Goal: Task Accomplishment & Management: Manage account settings

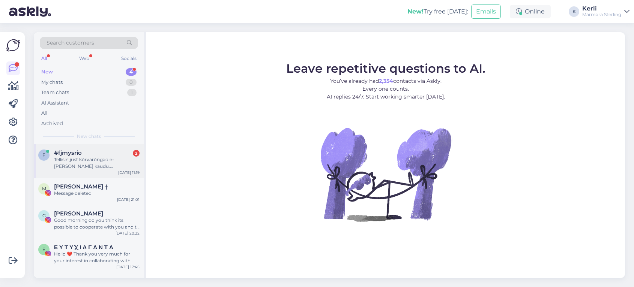
click at [94, 154] on div "#fjmysrio 2" at bounding box center [97, 153] width 86 height 7
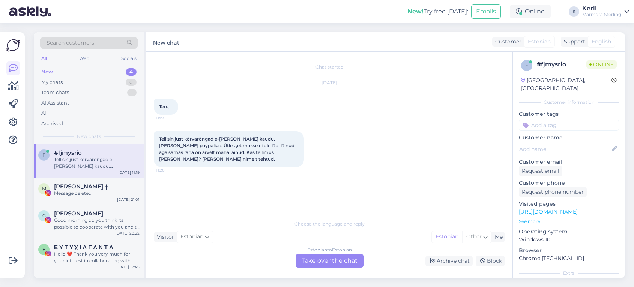
click at [368, 129] on div "Tellisin just kõrvarõngad e-poe kaudu. Maksin paypaliga. Ütles ,et makse ei ole…" at bounding box center [329, 149] width 351 height 53
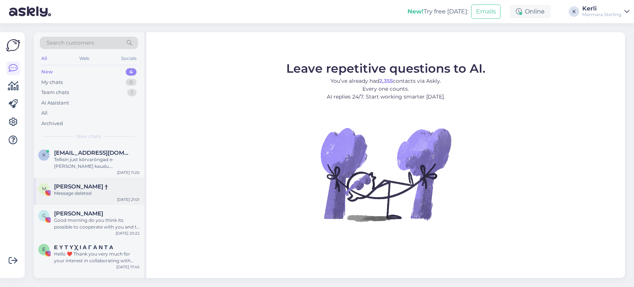
click at [80, 196] on div "Message deleted" at bounding box center [97, 193] width 86 height 7
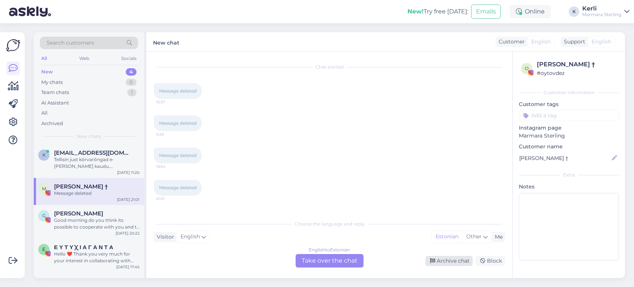
click at [452, 262] on div "Archive chat" at bounding box center [448, 261] width 47 height 10
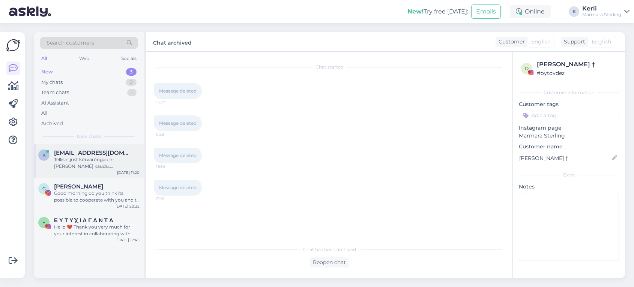
click at [85, 159] on div "Tellisin just kõrvarõngad e-[PERSON_NAME] kaudu. [PERSON_NAME] paypaliga. Ütles…" at bounding box center [97, 163] width 86 height 14
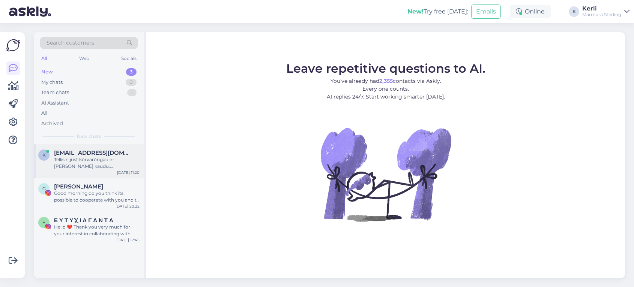
click at [104, 166] on div "Tellisin just kõrvarõngad e-[PERSON_NAME] kaudu. [PERSON_NAME] paypaliga. Ütles…" at bounding box center [97, 163] width 86 height 14
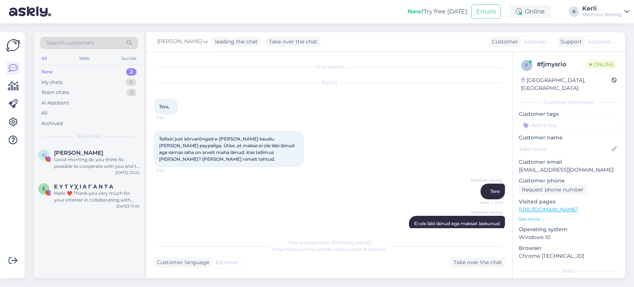
scroll to position [12, 0]
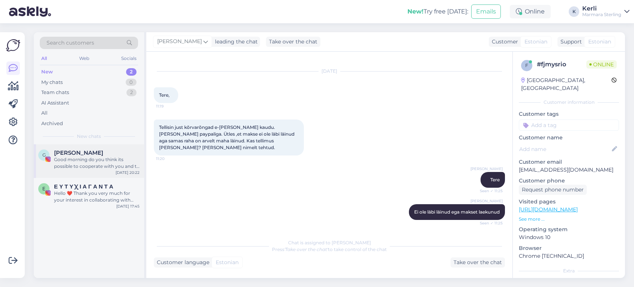
click at [60, 165] on div "Good morning do you think its possible to cooperate with you and to sponsor yr …" at bounding box center [97, 163] width 86 height 14
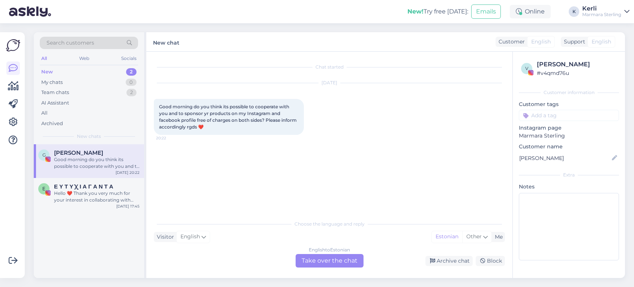
scroll to position [0, 0]
click at [446, 260] on div "Archive chat" at bounding box center [448, 261] width 47 height 10
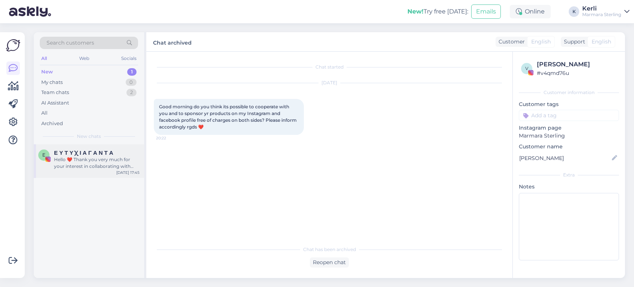
click at [103, 170] on div "Ε Ε Υ Τ Υ Χ Ι Α Γ Α Ν Τ Α Hello ❤️ Thank you very much for your interest in col…" at bounding box center [89, 161] width 110 height 34
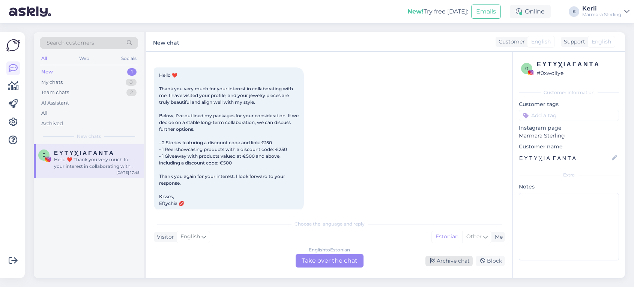
click at [454, 264] on div "Archive chat" at bounding box center [448, 261] width 47 height 10
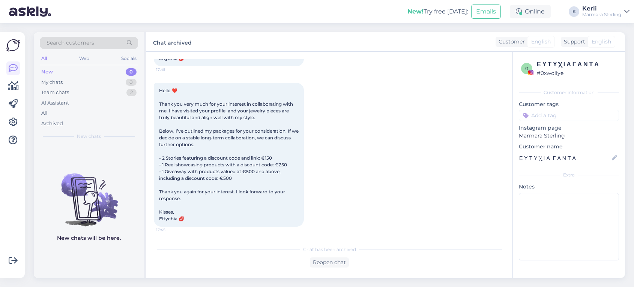
scroll to position [658, 0]
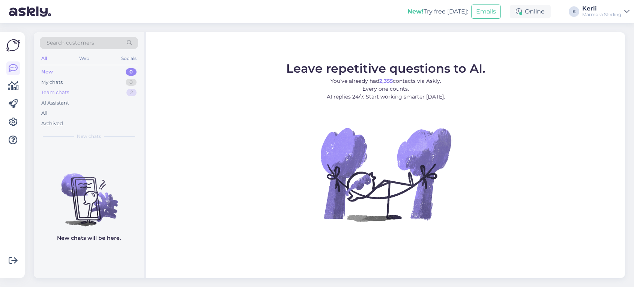
click at [45, 87] on div "Team chats 2" at bounding box center [89, 92] width 98 height 11
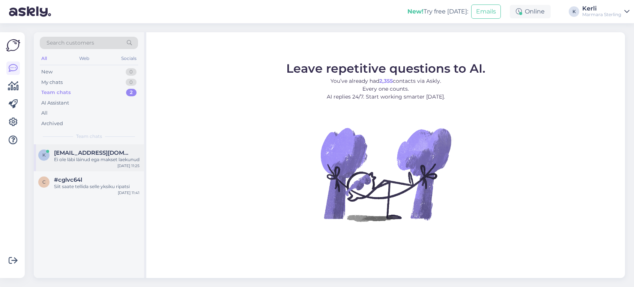
click at [97, 155] on span "katri.sormus@gmail.com" at bounding box center [93, 153] width 78 height 7
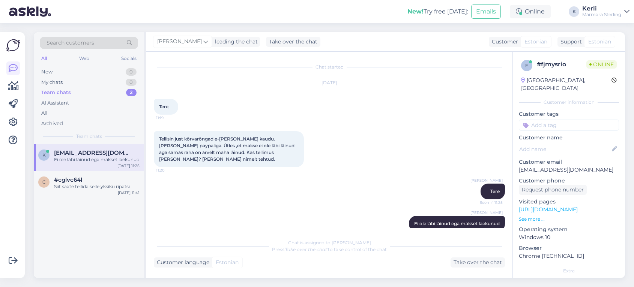
scroll to position [12, 0]
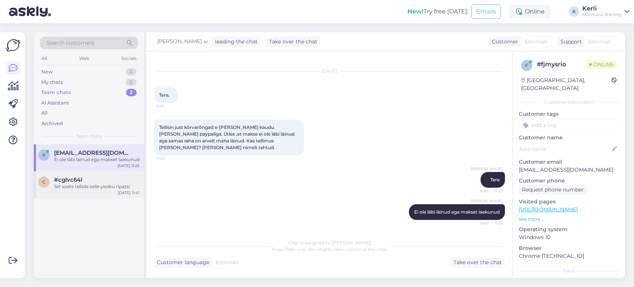
click at [107, 190] on div "Siit saate tellida selle yksiku ripatsi" at bounding box center [97, 186] width 86 height 7
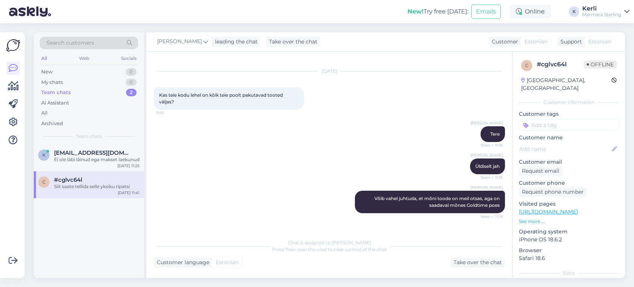
scroll to position [409, 0]
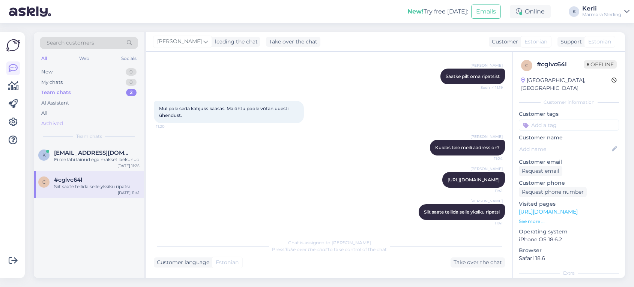
click at [59, 120] on div "Archived" at bounding box center [52, 124] width 22 height 8
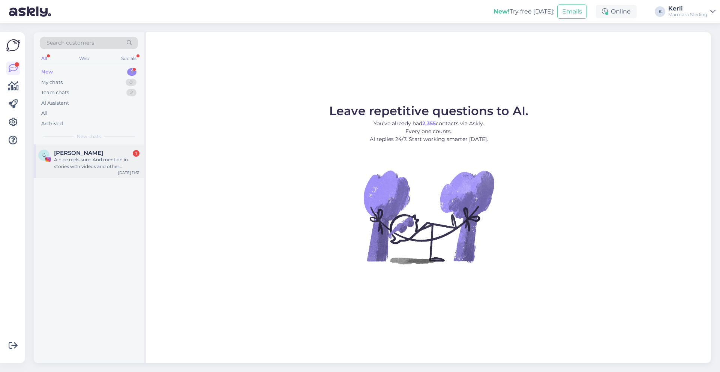
click at [93, 165] on div "A nice reels sure! And mention in stories with videos and other details...as pe…" at bounding box center [97, 163] width 86 height 14
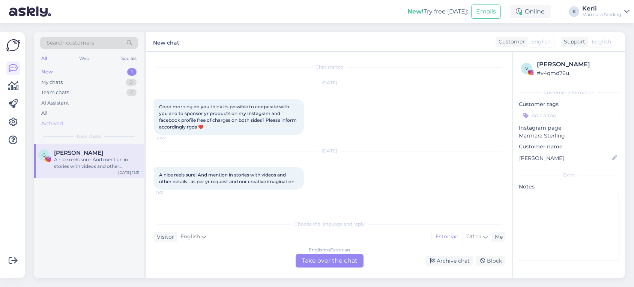
click at [66, 125] on div "Archived" at bounding box center [89, 124] width 98 height 11
